Goal: Information Seeking & Learning: Learn about a topic

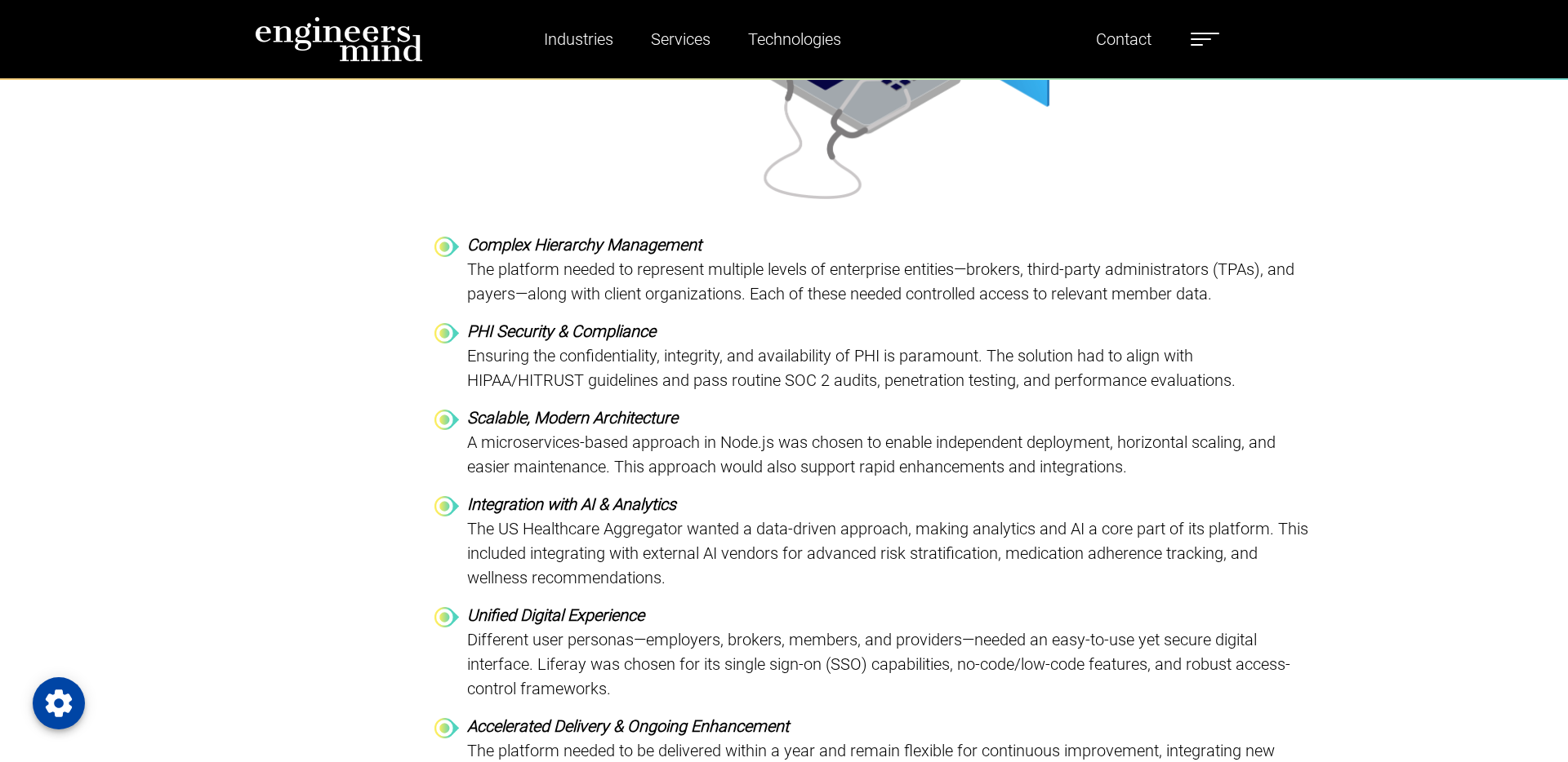
scroll to position [5471, 0]
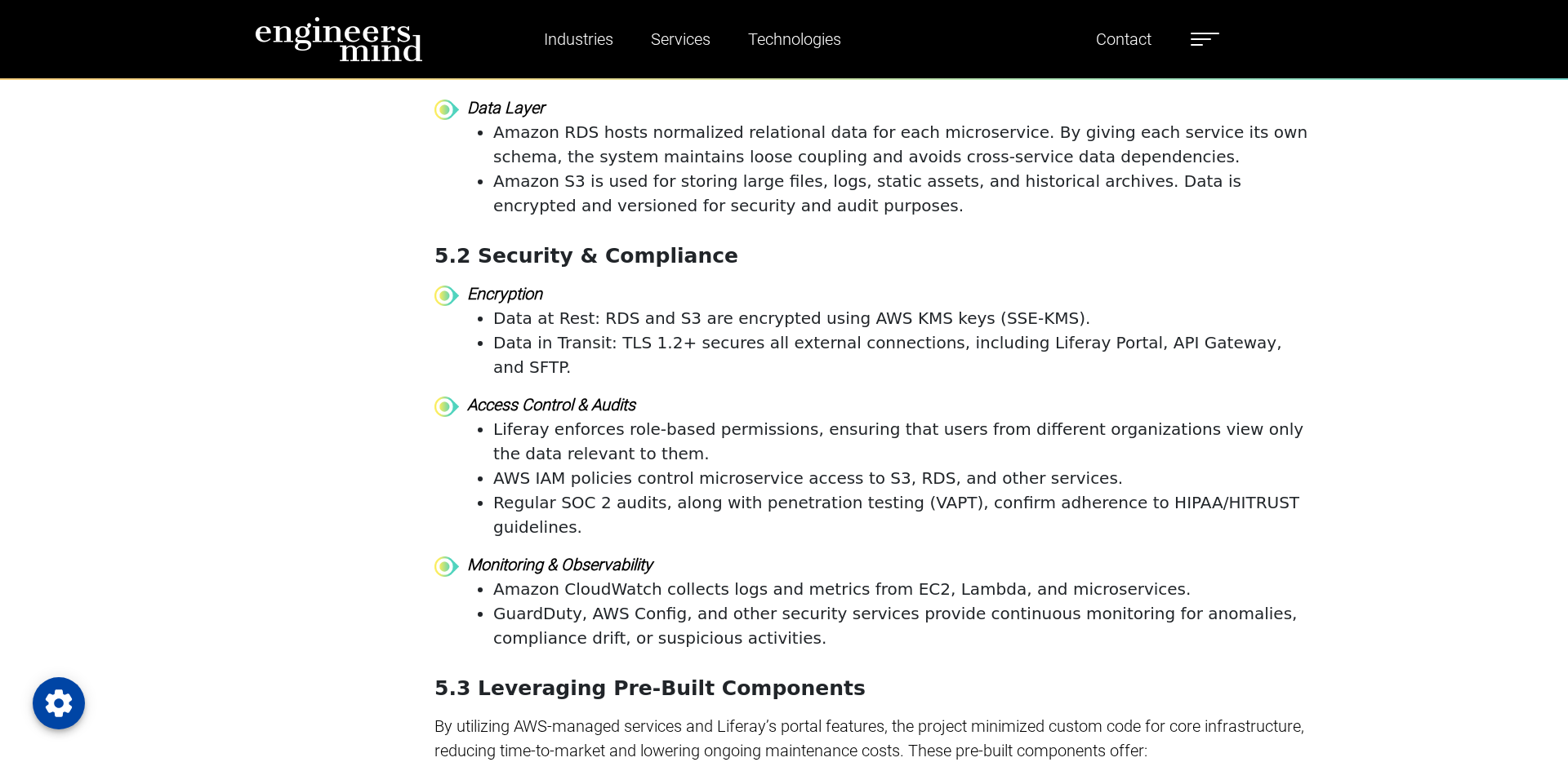
click at [1169, 491] on li "Regular SOC 2 audits, along with penetration testing (VAPT), confirm adherence …" at bounding box center [903, 515] width 820 height 49
copy li "HITRUST"
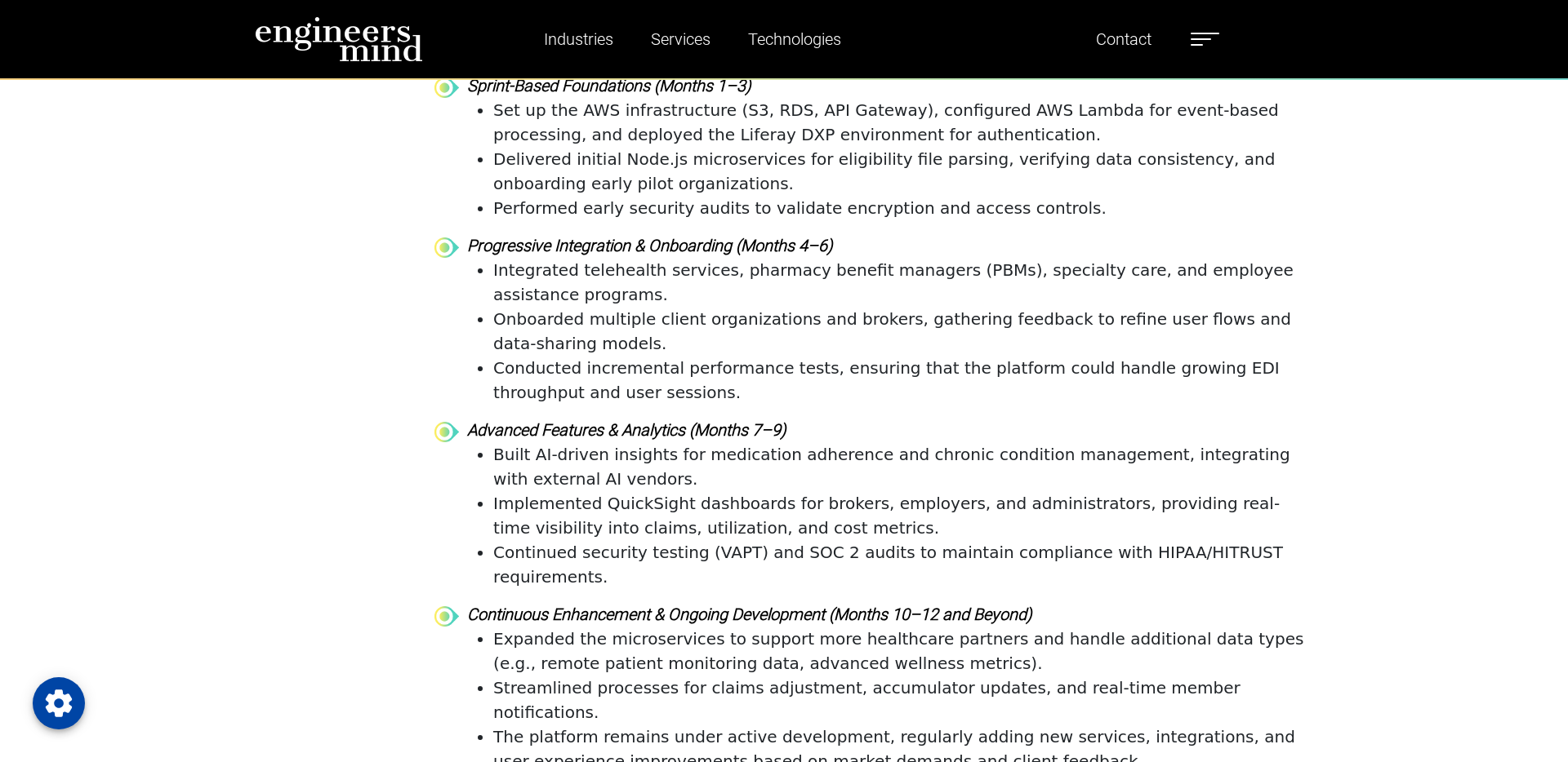
scroll to position [9194, 0]
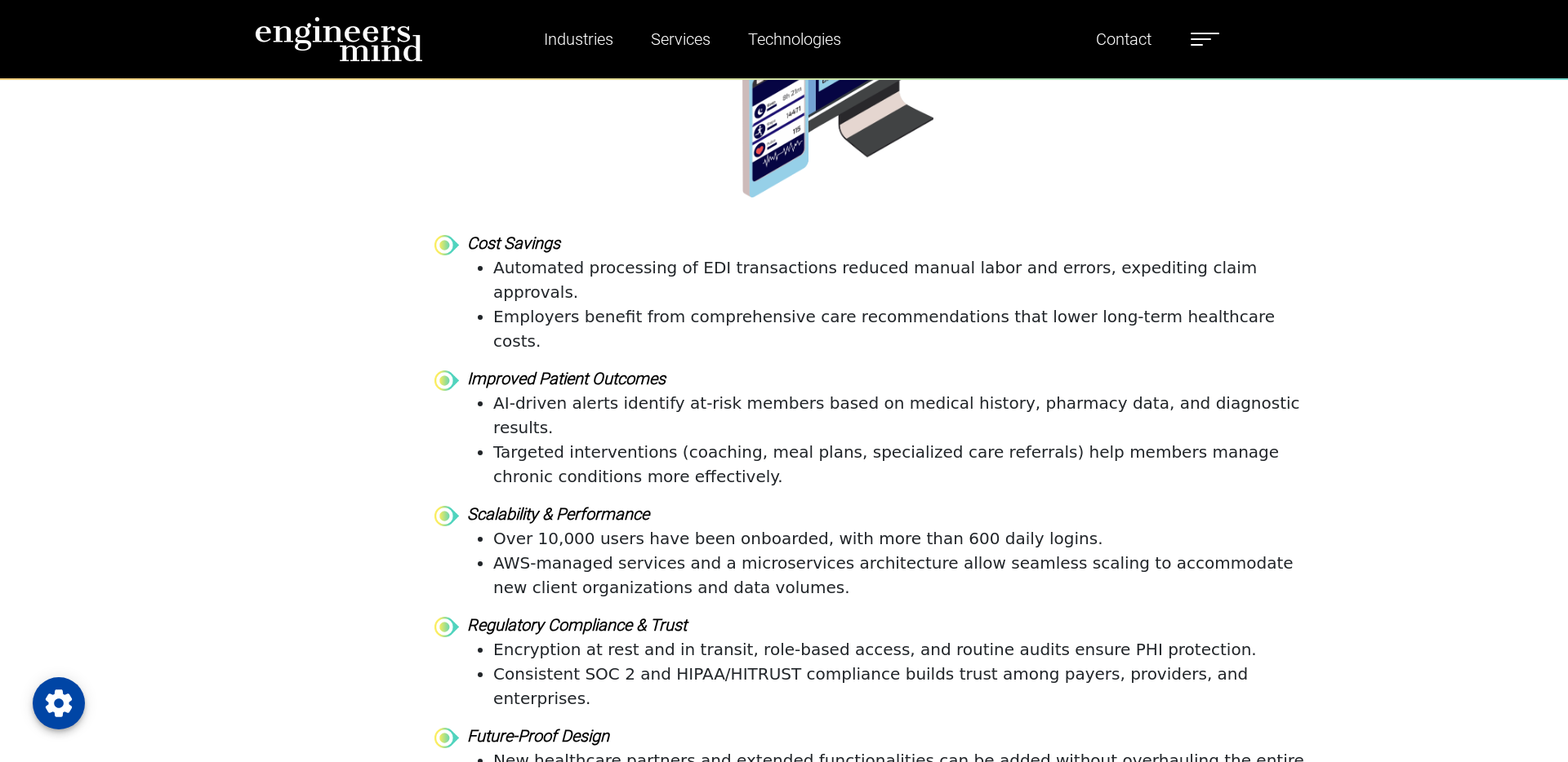
click at [367, 39] on img at bounding box center [338, 39] width 168 height 46
